Goal: Transaction & Acquisition: Purchase product/service

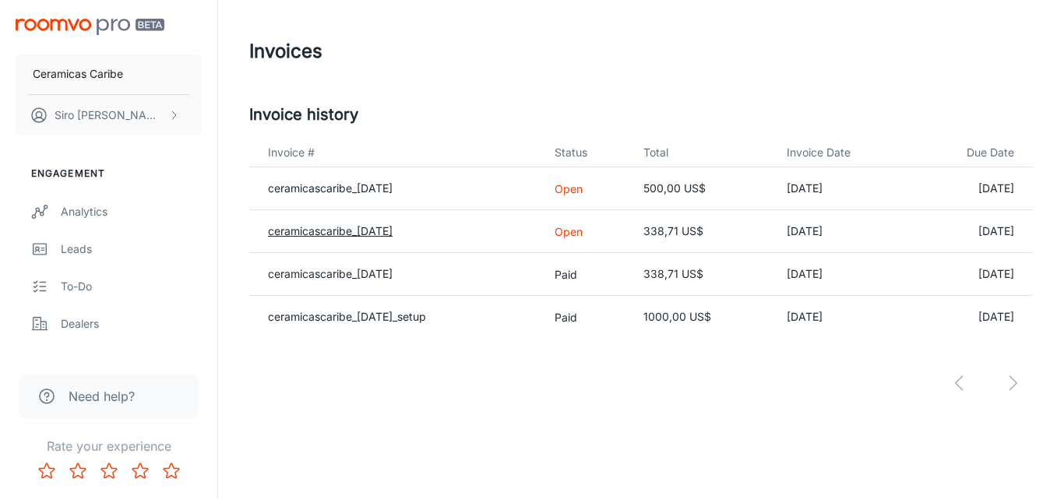
click at [326, 232] on link "ceramicascaribe_[DATE]" at bounding box center [330, 230] width 125 height 13
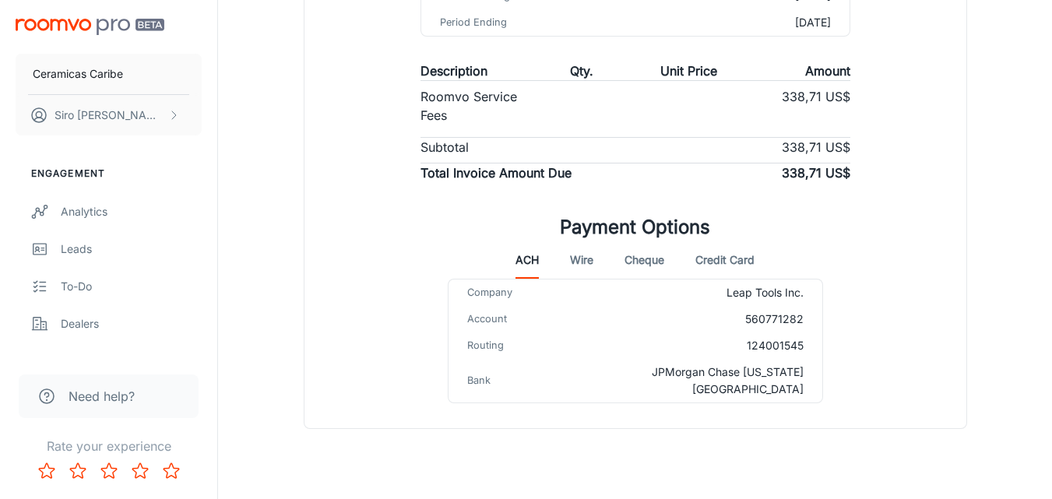
scroll to position [343, 0]
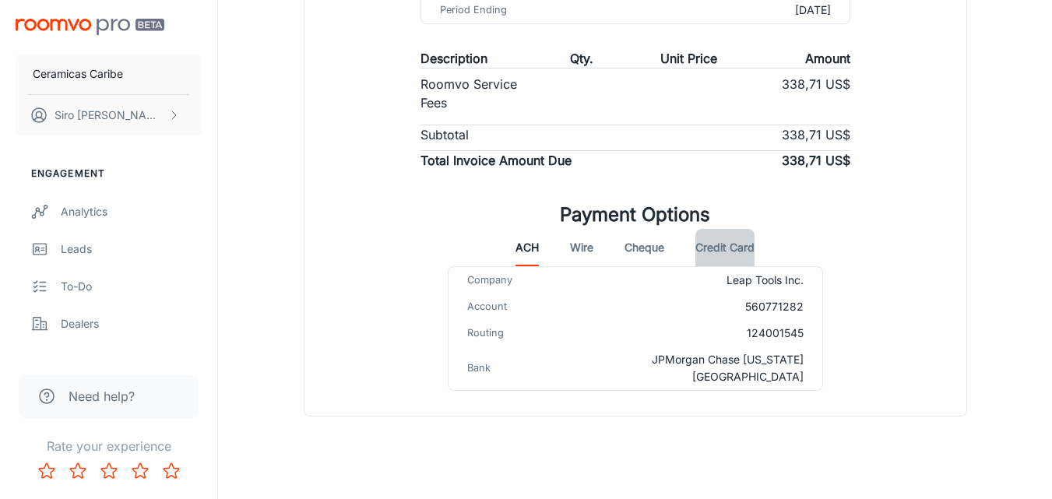
click at [720, 246] on button "Credit Card" at bounding box center [724, 247] width 59 height 37
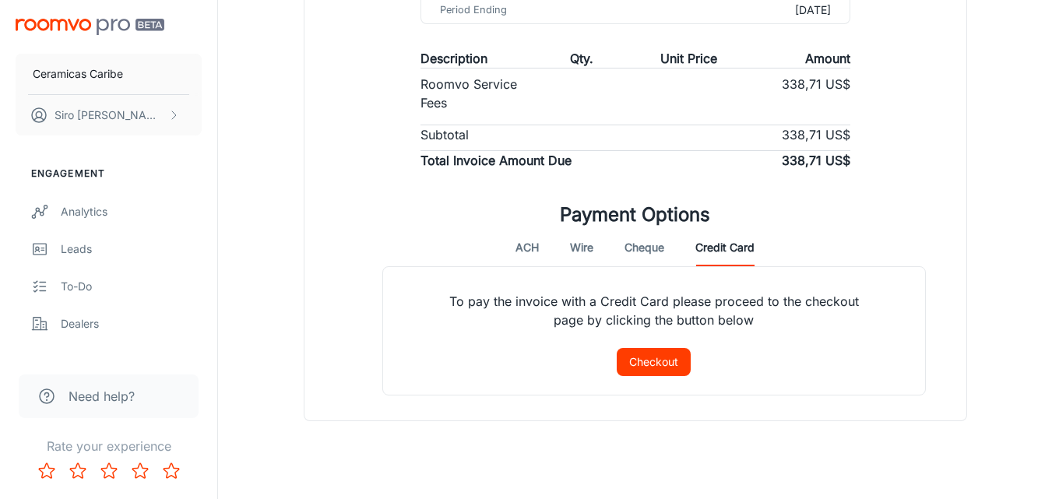
click at [667, 363] on button "Checkout" at bounding box center [654, 362] width 74 height 28
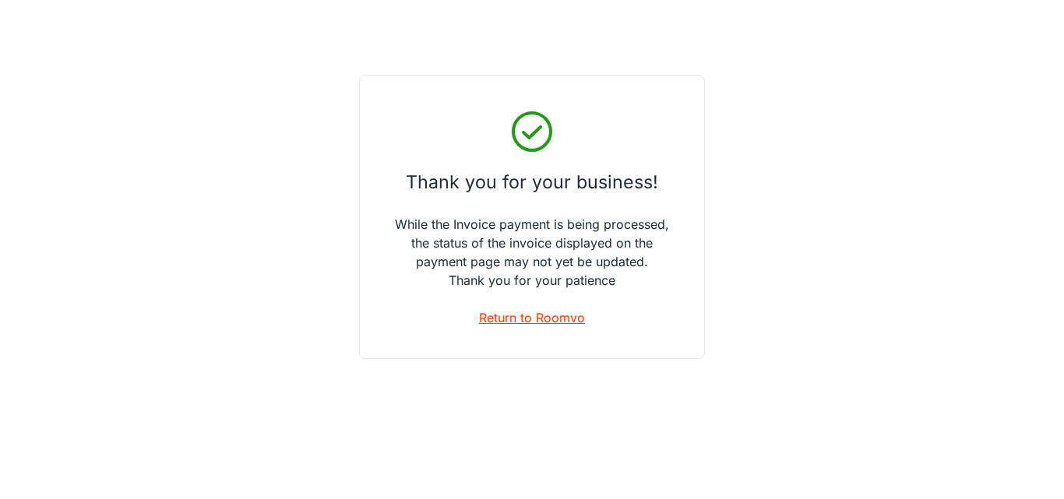
click at [514, 319] on link "Return to Roomvo" at bounding box center [532, 317] width 106 height 19
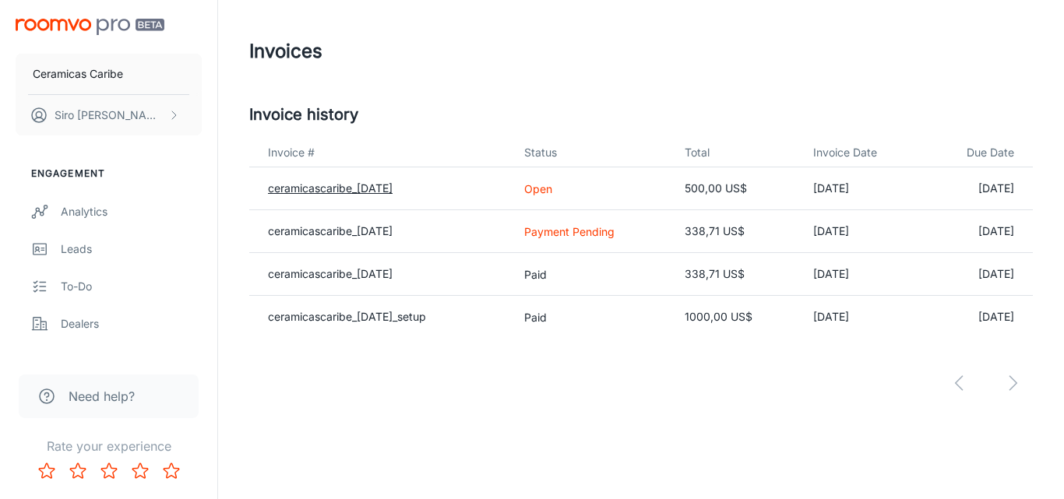
click at [328, 188] on link "ceramicascaribe_[DATE]" at bounding box center [330, 187] width 125 height 13
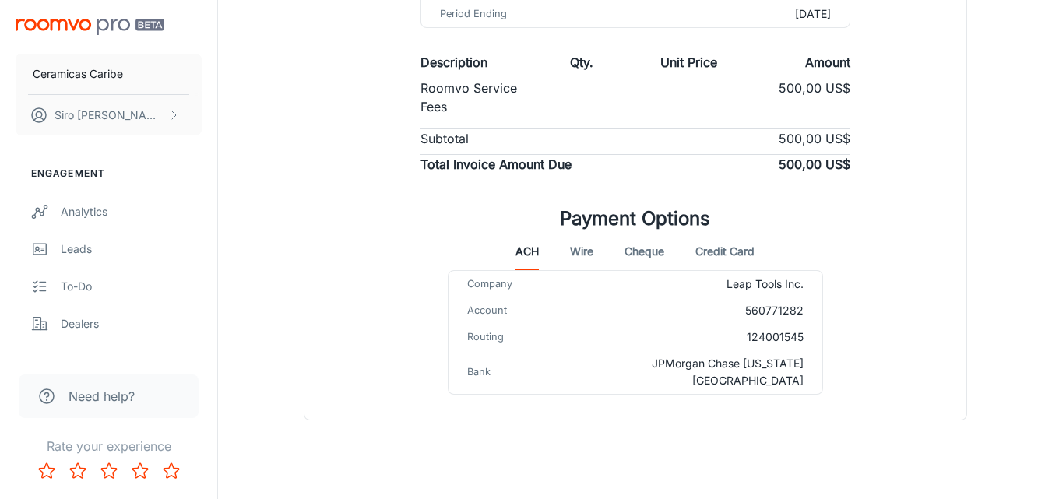
scroll to position [343, 0]
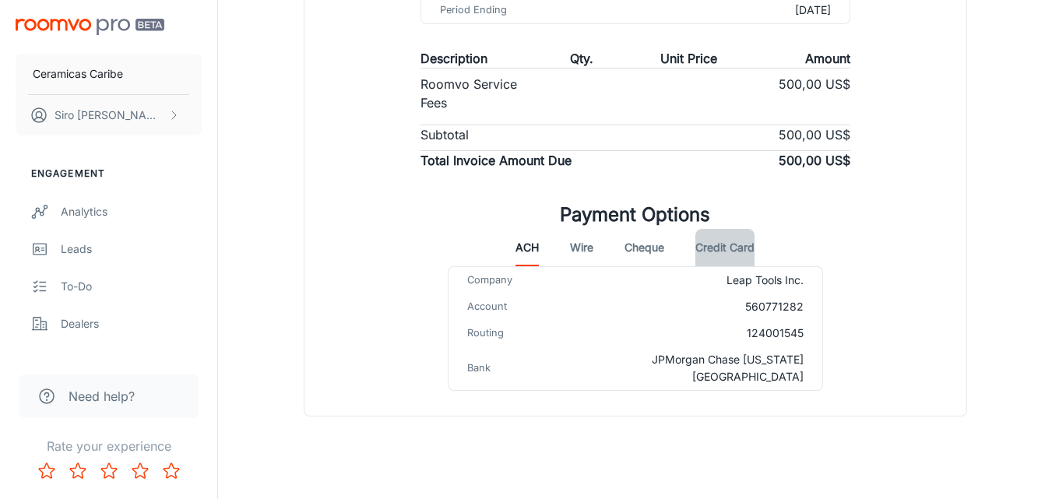
click at [728, 245] on button "Credit Card" at bounding box center [724, 247] width 59 height 37
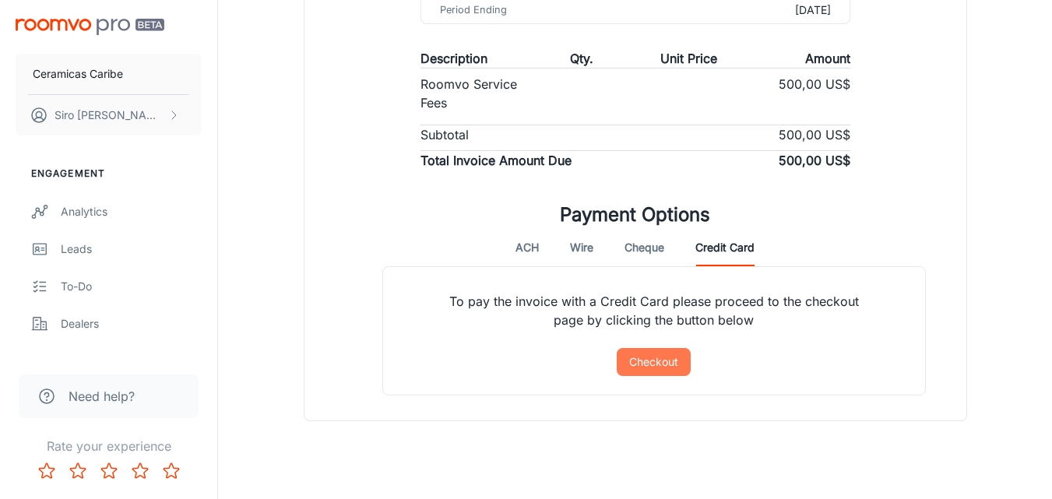
click at [668, 359] on button "Checkout" at bounding box center [654, 362] width 74 height 28
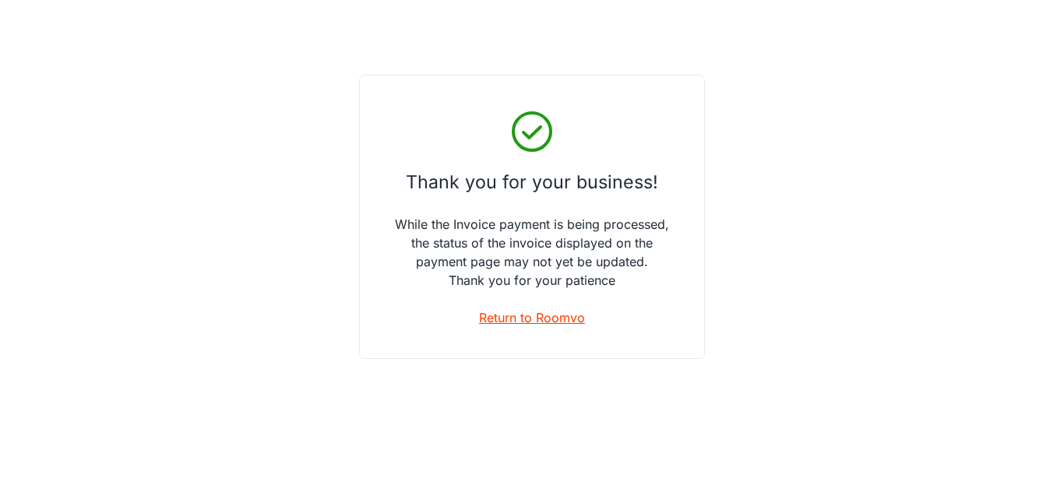
click at [502, 317] on link "Return to Roomvo" at bounding box center [532, 317] width 106 height 19
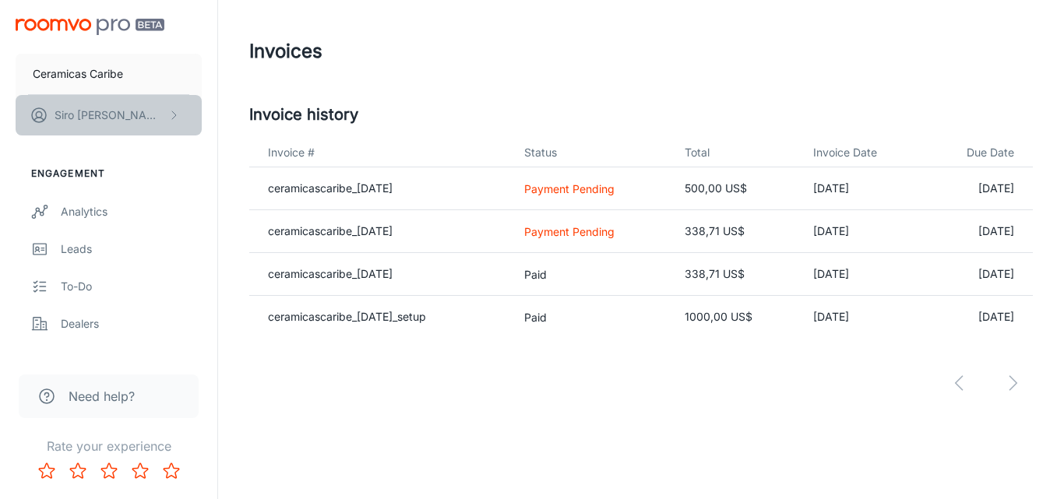
click at [164, 112] on button "[PERSON_NAME]" at bounding box center [109, 115] width 186 height 40
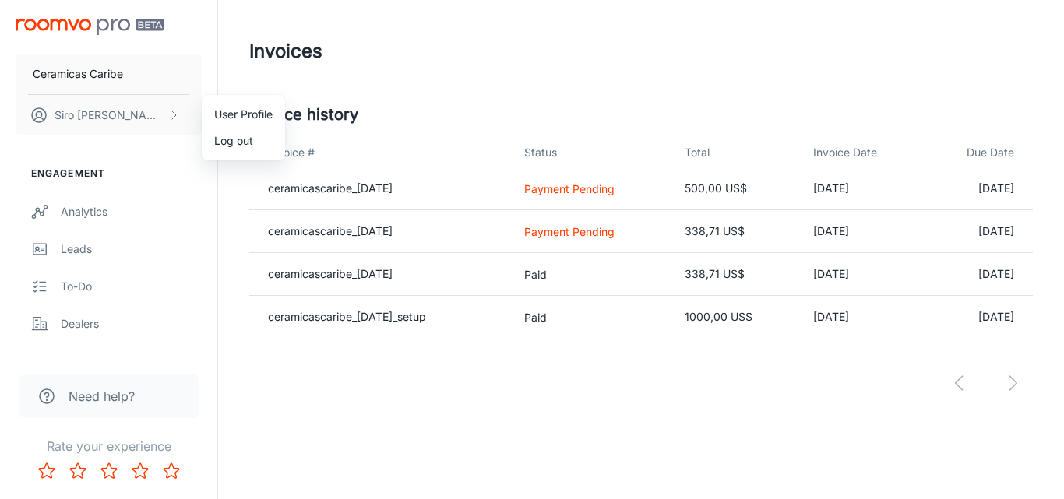
click at [230, 143] on li "Log out" at bounding box center [243, 141] width 83 height 26
